Goal: Task Accomplishment & Management: Use online tool/utility

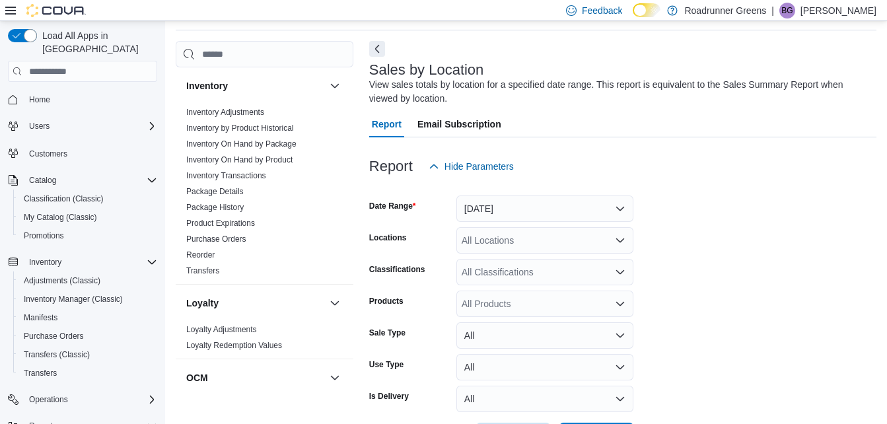
scroll to position [398, 0]
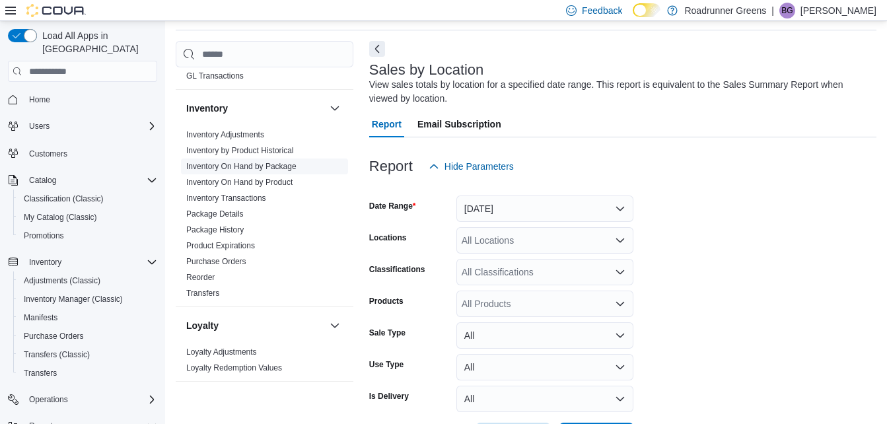
click at [225, 169] on link "Inventory On Hand by Package" at bounding box center [241, 166] width 110 height 9
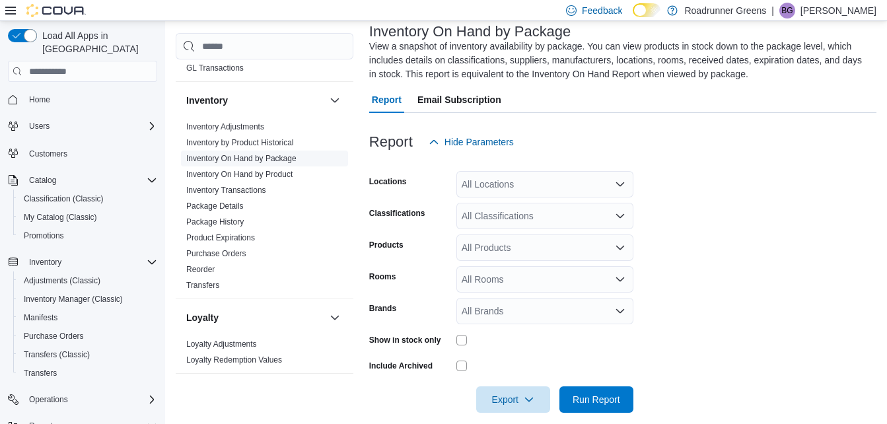
scroll to position [98, 0]
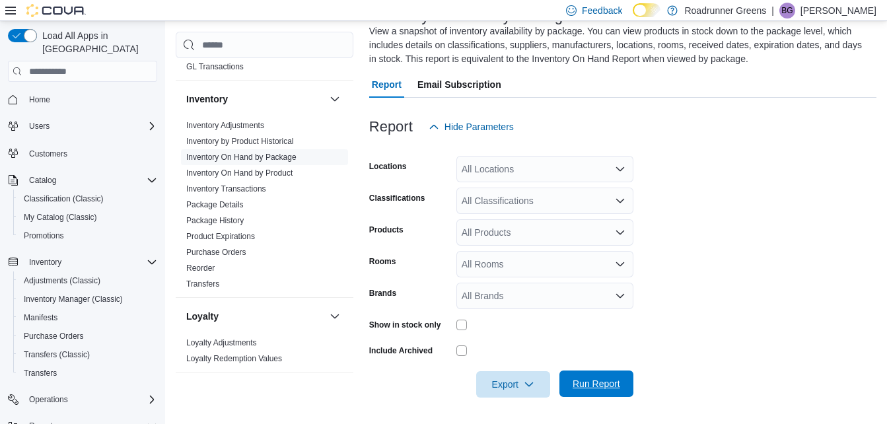
click at [585, 380] on span "Run Report" at bounding box center [597, 383] width 48 height 13
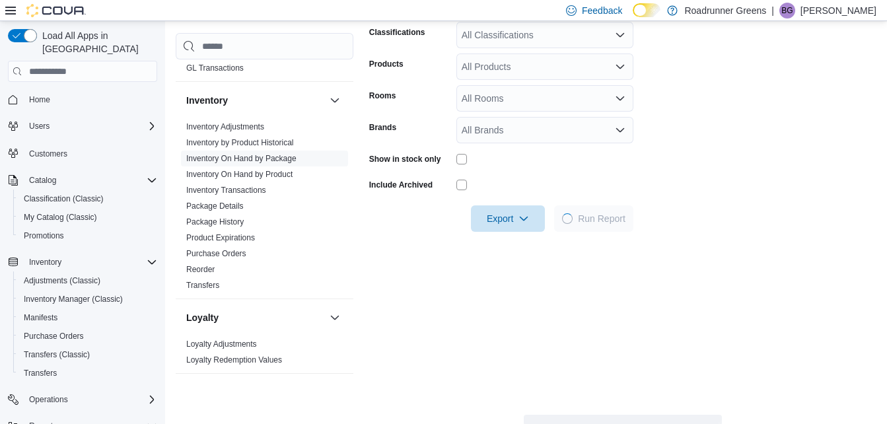
scroll to position [270, 0]
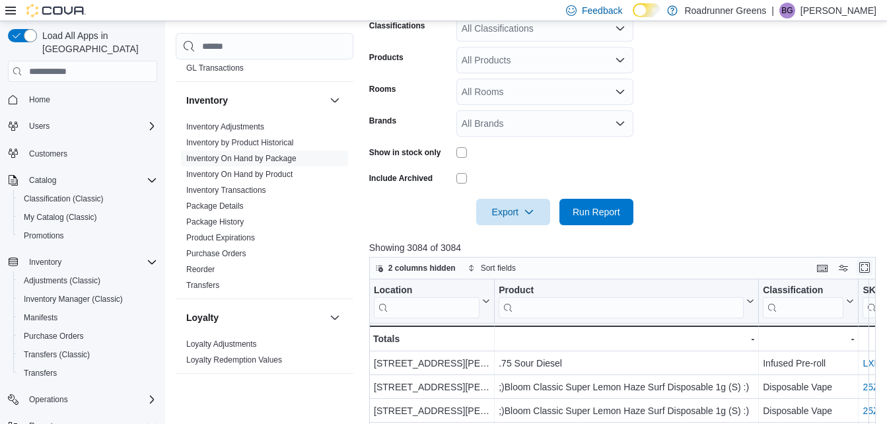
click at [870, 272] on button "Enter fullscreen" at bounding box center [865, 268] width 16 height 16
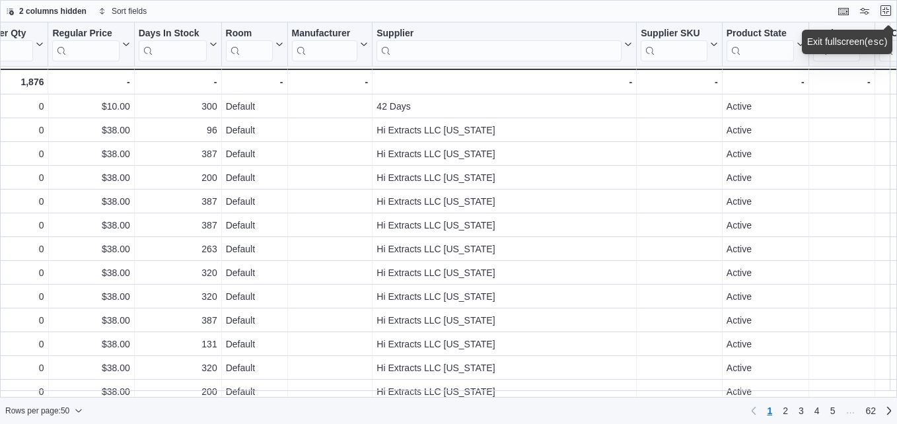
scroll to position [0, 1791]
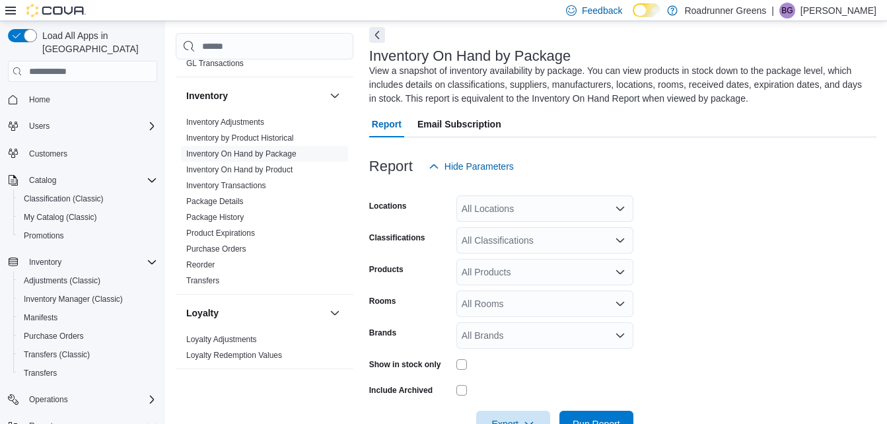
scroll to position [411, 0]
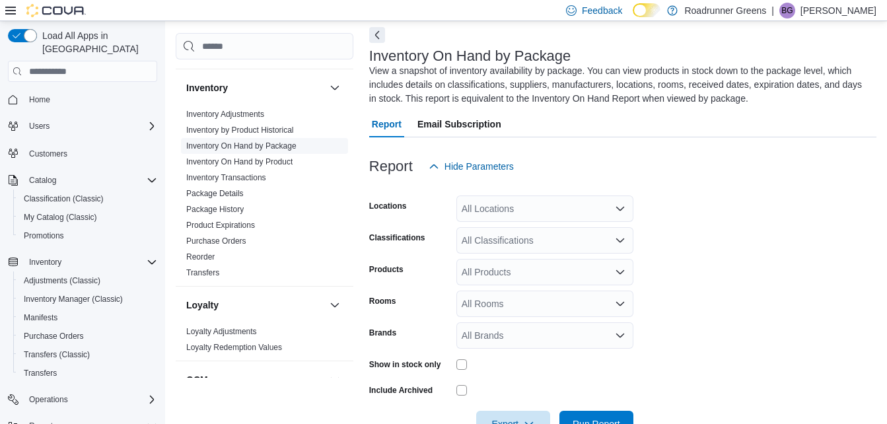
click at [269, 147] on link "Inventory On Hand by Package" at bounding box center [241, 145] width 110 height 9
click at [277, 161] on link "Inventory On Hand by Product" at bounding box center [239, 161] width 106 height 9
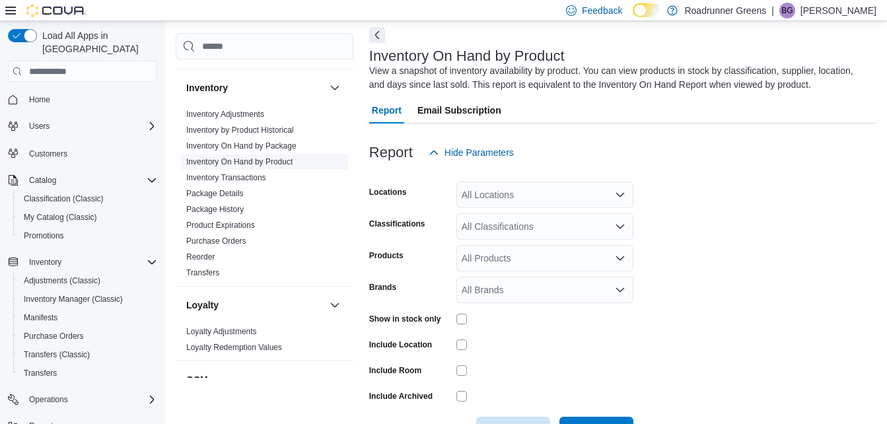
scroll to position [44, 0]
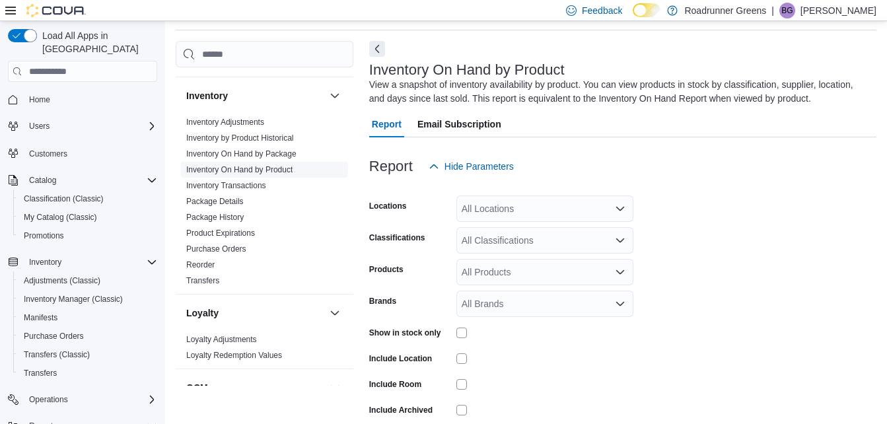
click at [281, 173] on link "Inventory On Hand by Product" at bounding box center [239, 169] width 106 height 9
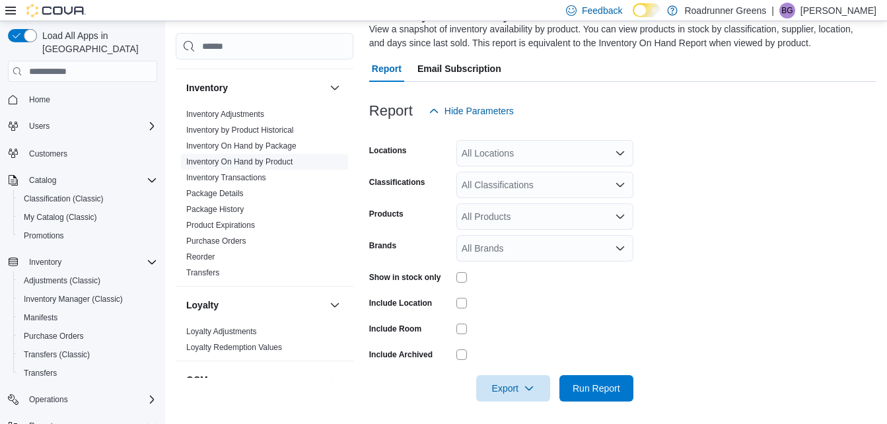
scroll to position [104, 0]
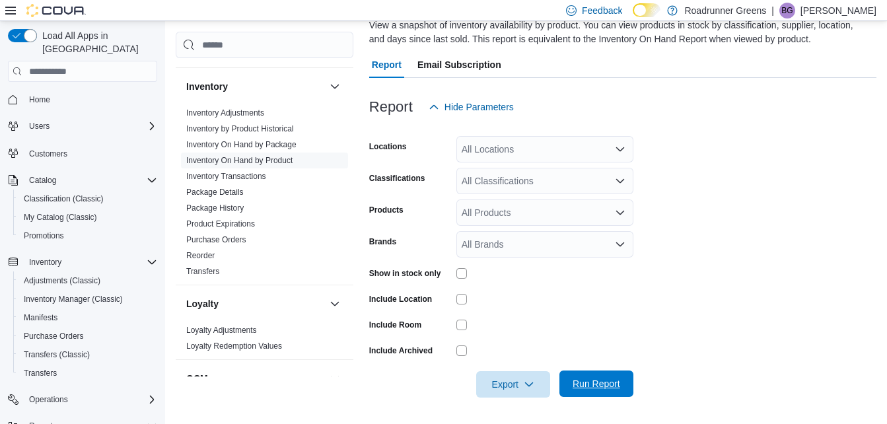
click at [604, 393] on span "Run Report" at bounding box center [596, 384] width 58 height 26
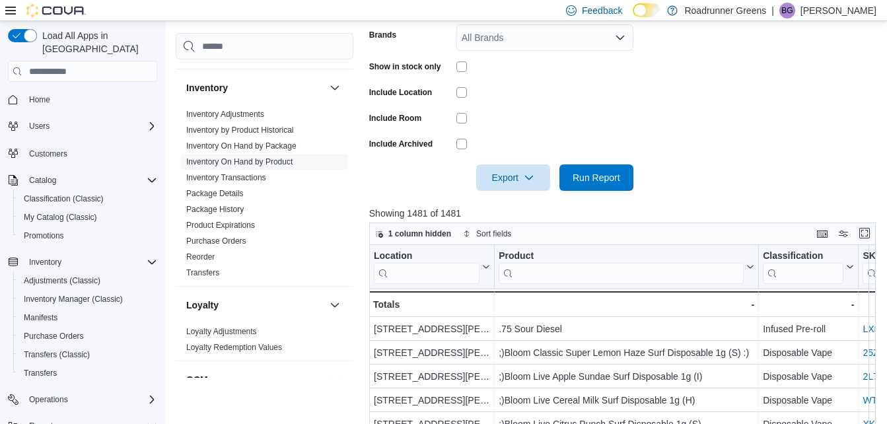
click at [868, 233] on button "Enter fullscreen" at bounding box center [865, 233] width 16 height 16
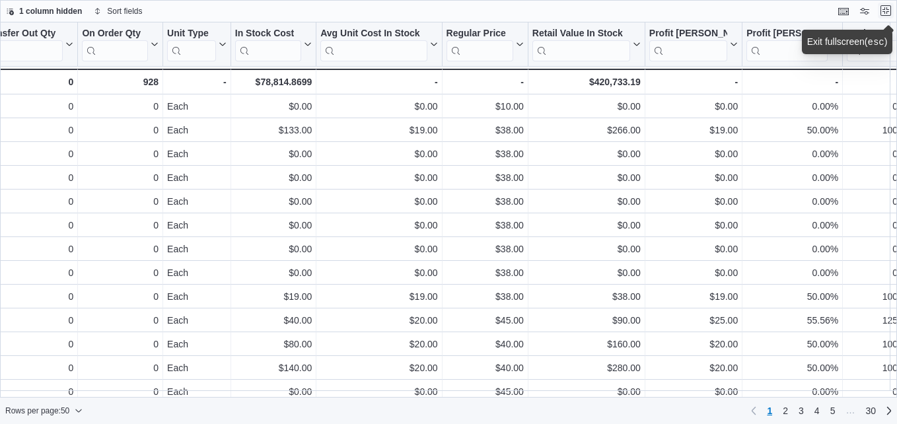
scroll to position [0, 771]
